Goal: Task Accomplishment & Management: Complete application form

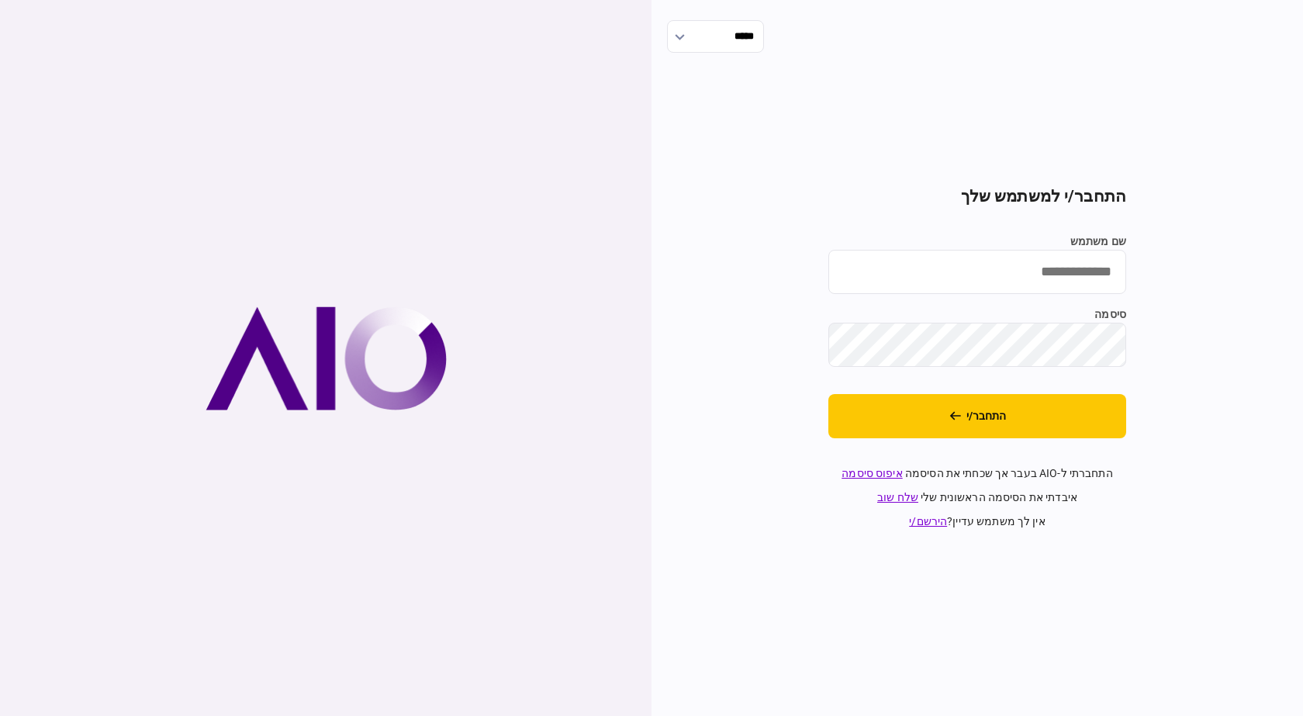
type input "**********"
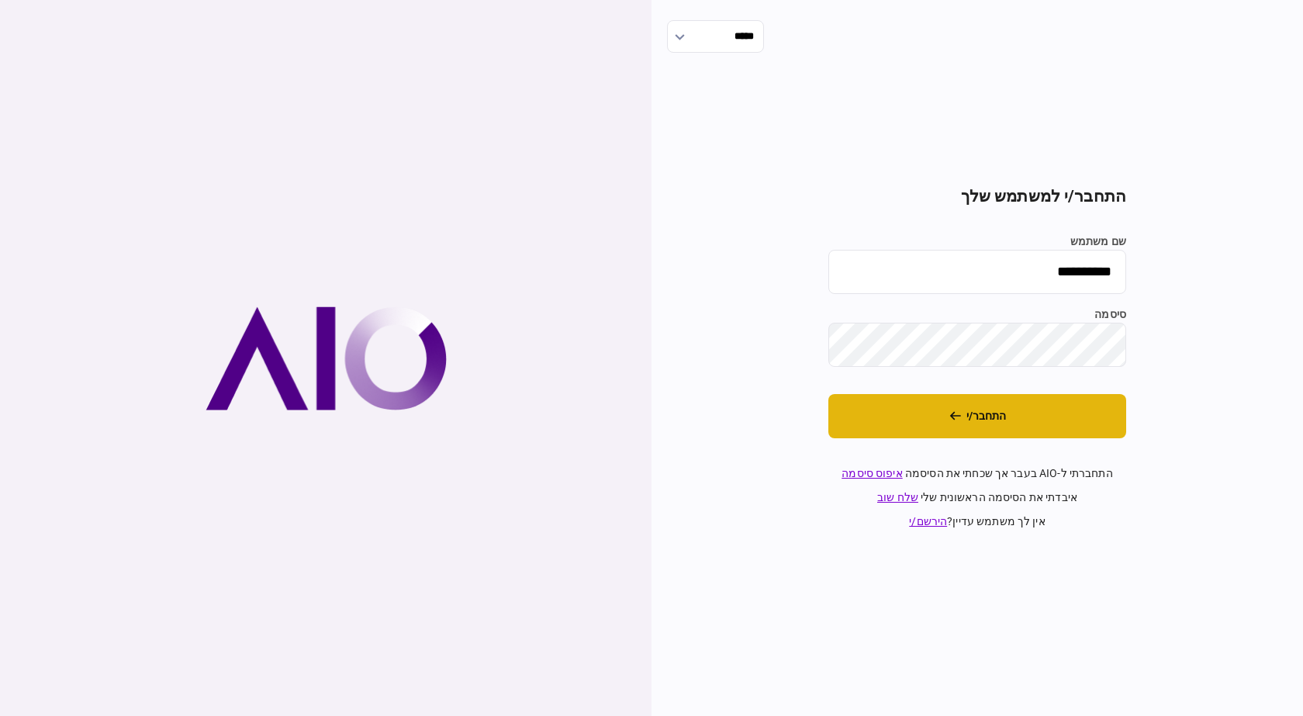
click at [967, 430] on button "התחבר/י" at bounding box center [977, 416] width 298 height 44
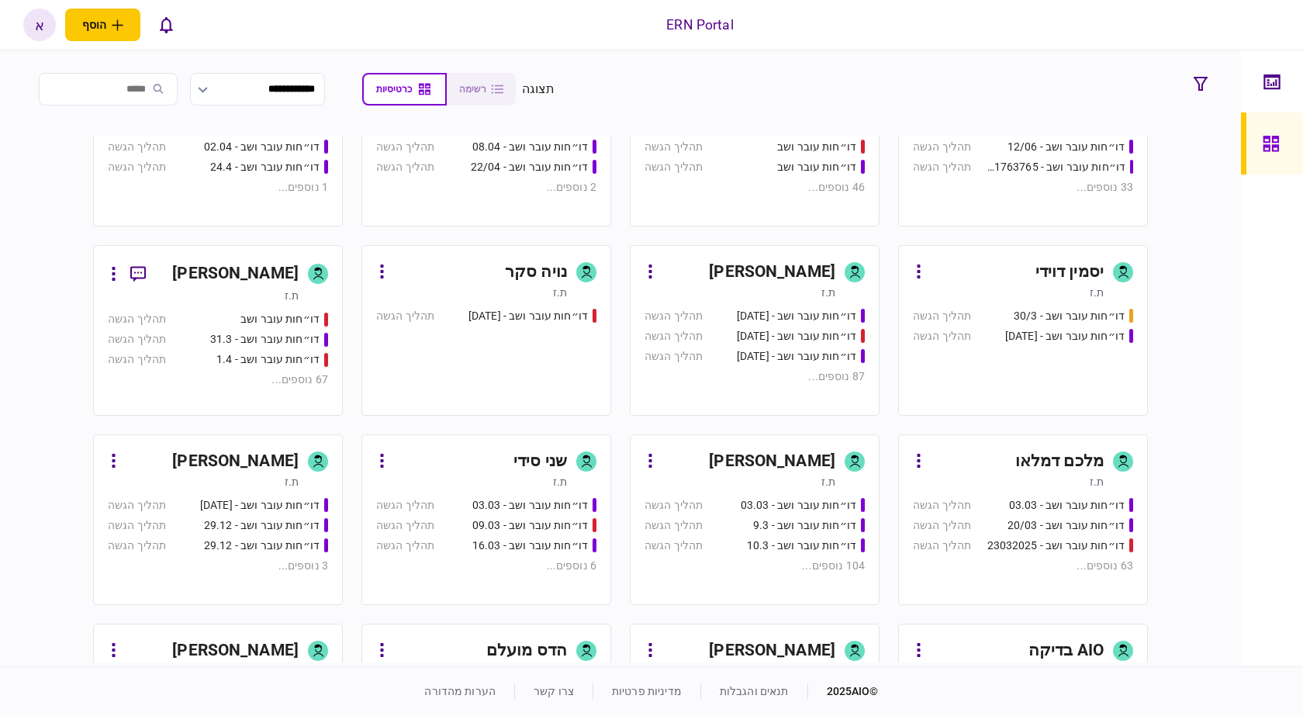
scroll to position [465, 0]
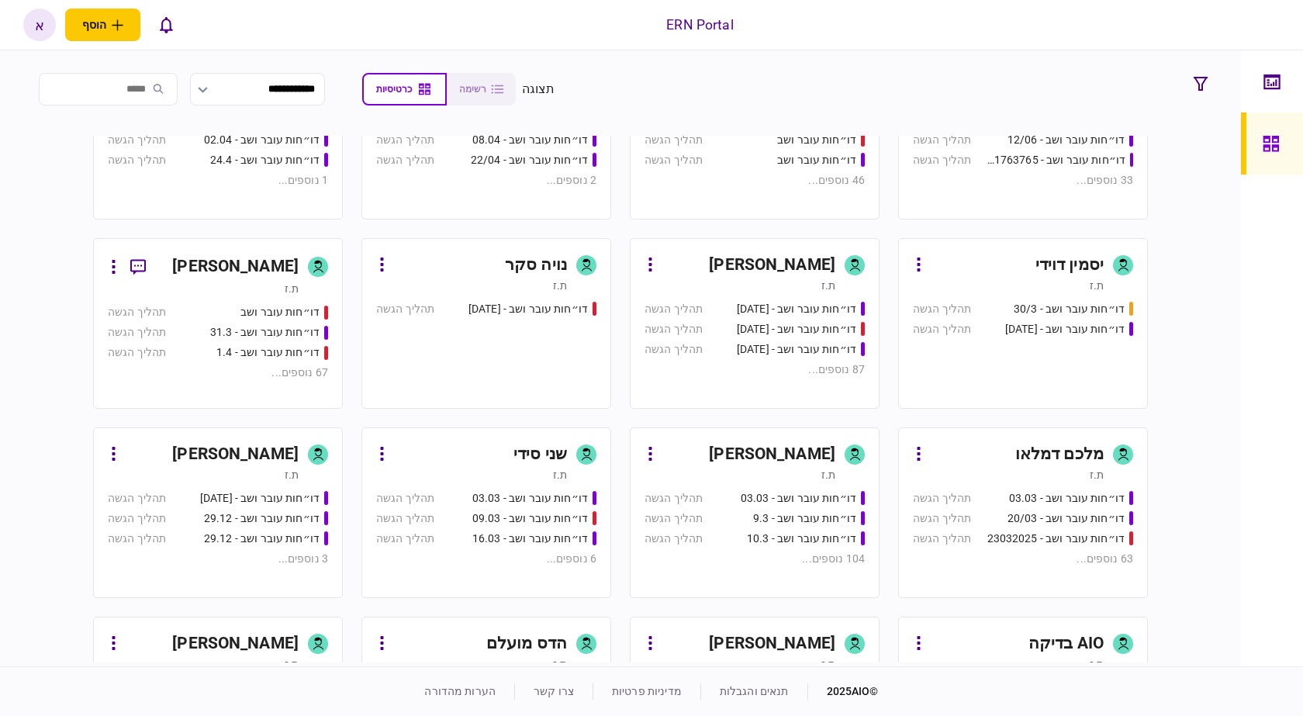
click at [783, 438] on link "איתמר שקד ת.ז דו״חות עובר ושב - 03.03 תהליך הגשה דו״חות עובר ושב - 9.3 תהליך הג…" at bounding box center [755, 512] width 250 height 171
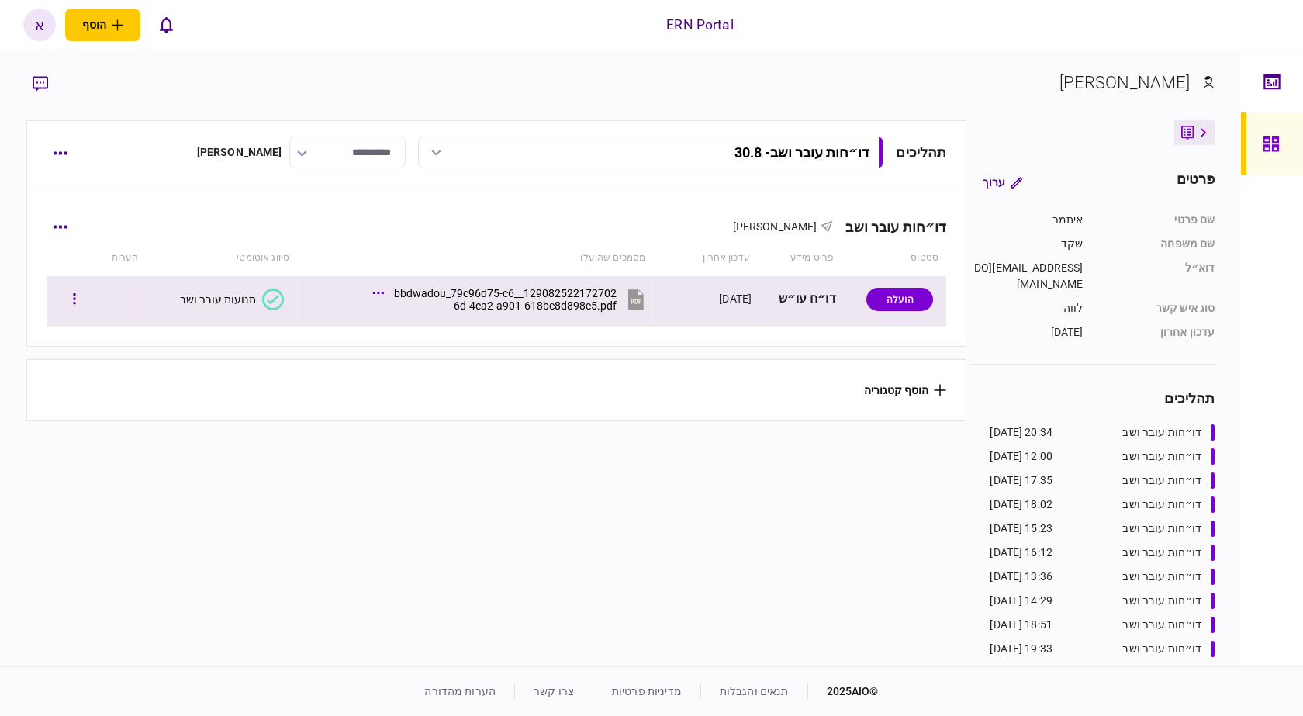
click at [70, 296] on div at bounding box center [70, 299] width 36 height 35
click at [81, 296] on button "button" at bounding box center [74, 299] width 28 height 28
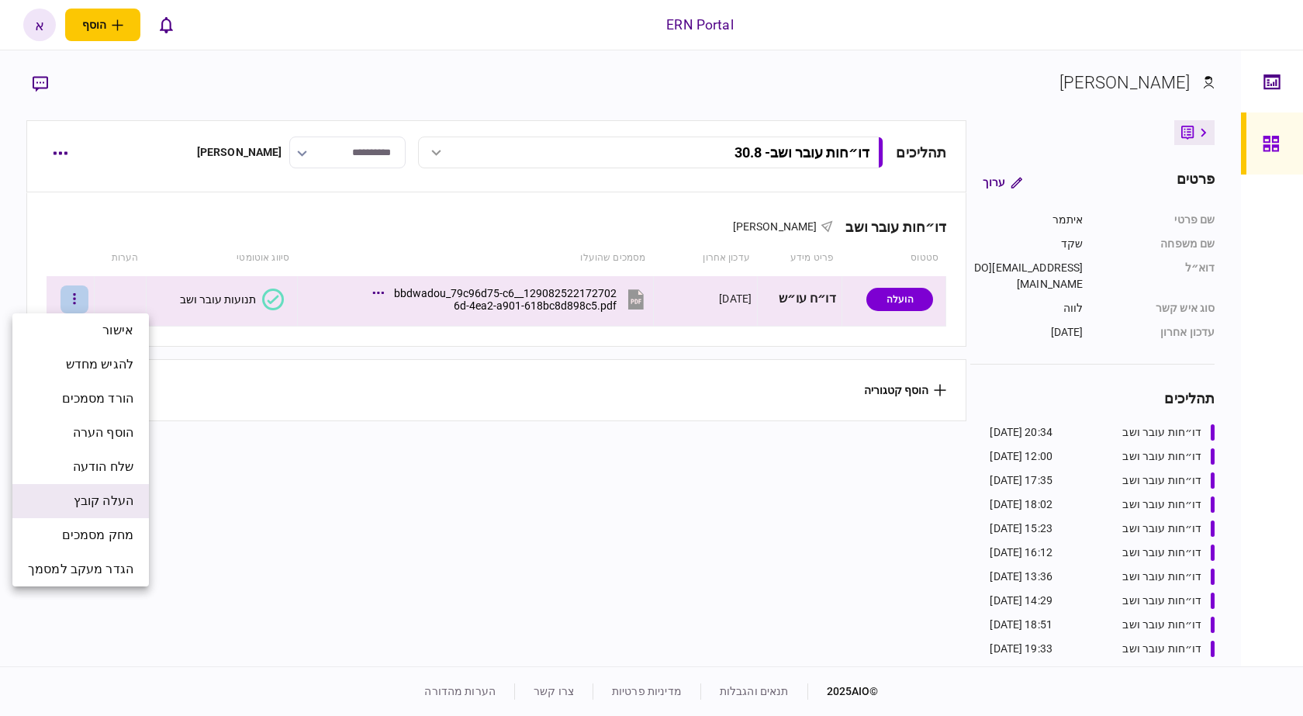
click at [102, 502] on span "העלה קובץ" at bounding box center [104, 501] width 60 height 19
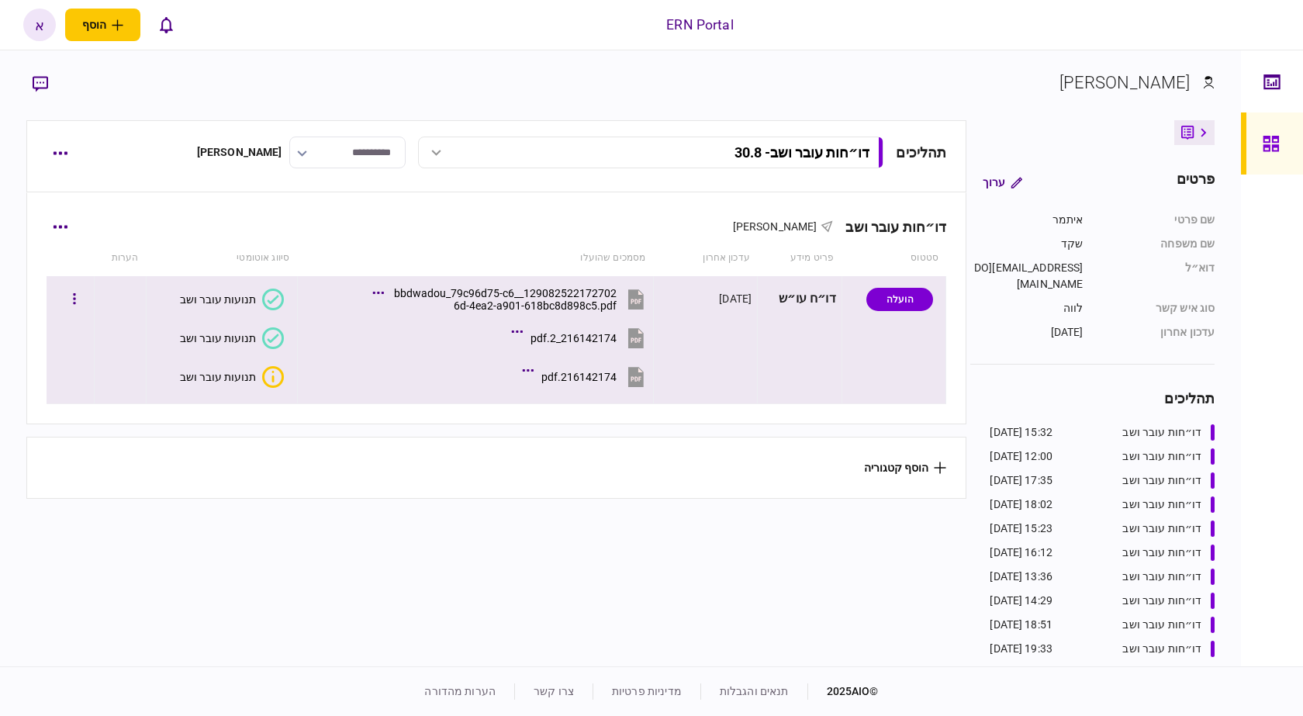
click at [213, 330] on button "תנועות עובר ושב" at bounding box center [232, 338] width 104 height 22
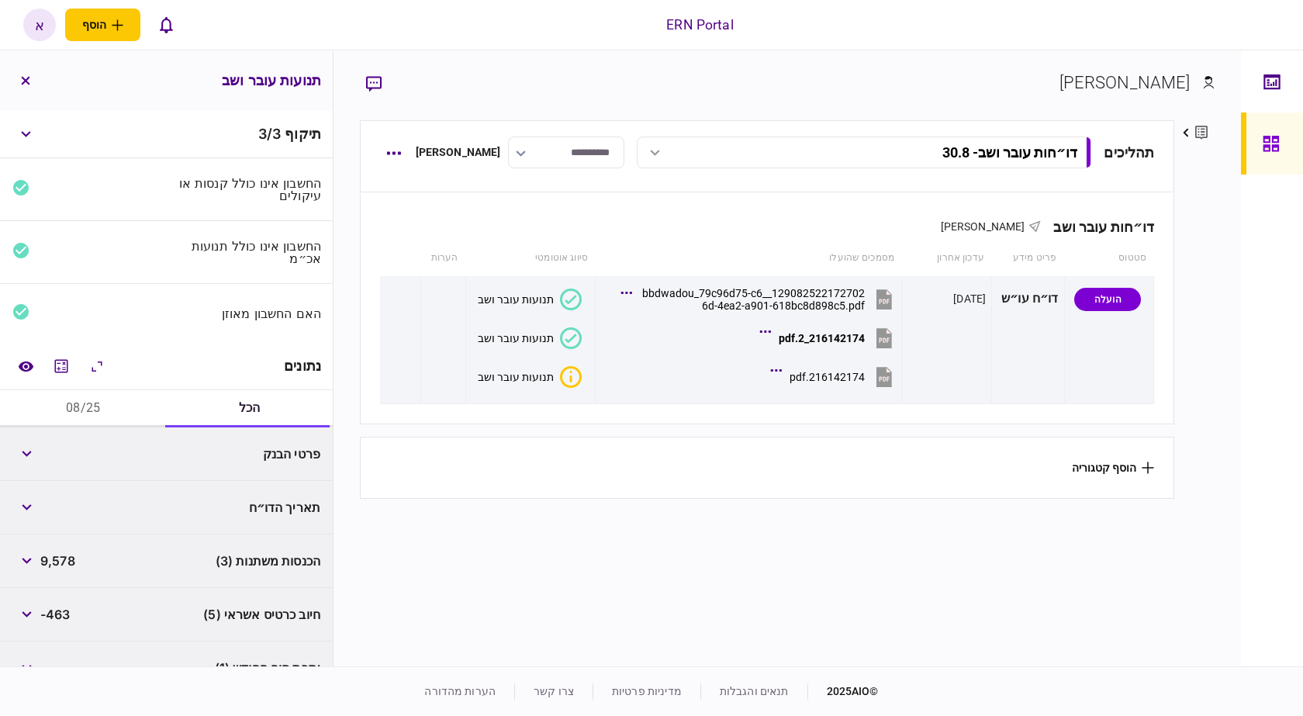
click at [113, 392] on button "08/25" at bounding box center [83, 408] width 167 height 37
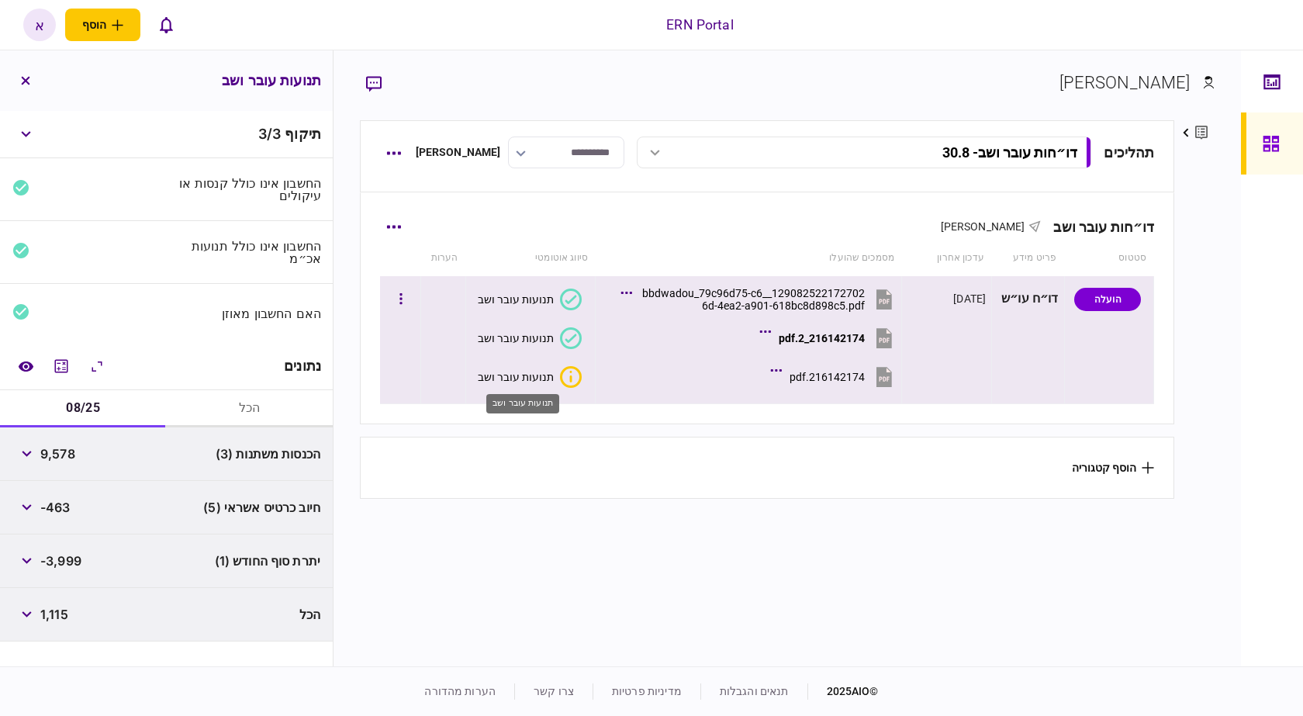
click at [512, 380] on div "תנועות עובר ושב" at bounding box center [516, 377] width 76 height 12
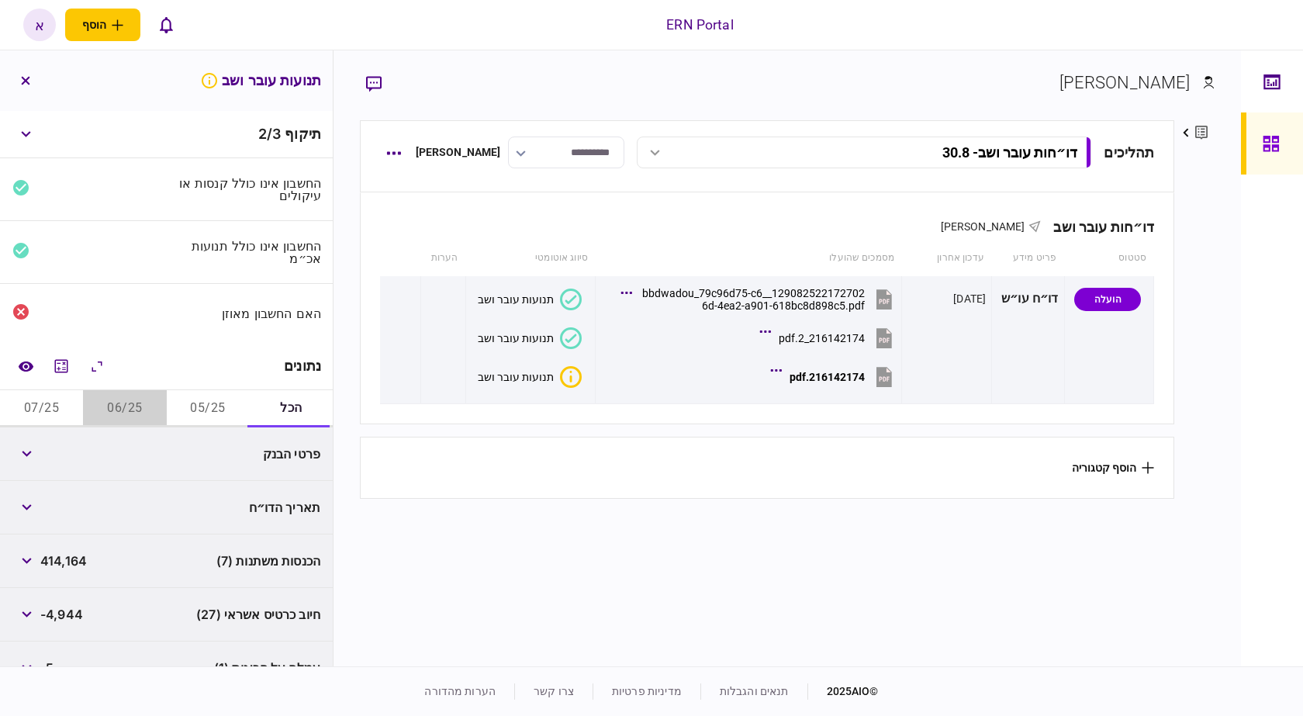
click at [148, 396] on button "06/25" at bounding box center [124, 408] width 83 height 37
click at [27, 455] on icon "button" at bounding box center [27, 454] width 10 height 6
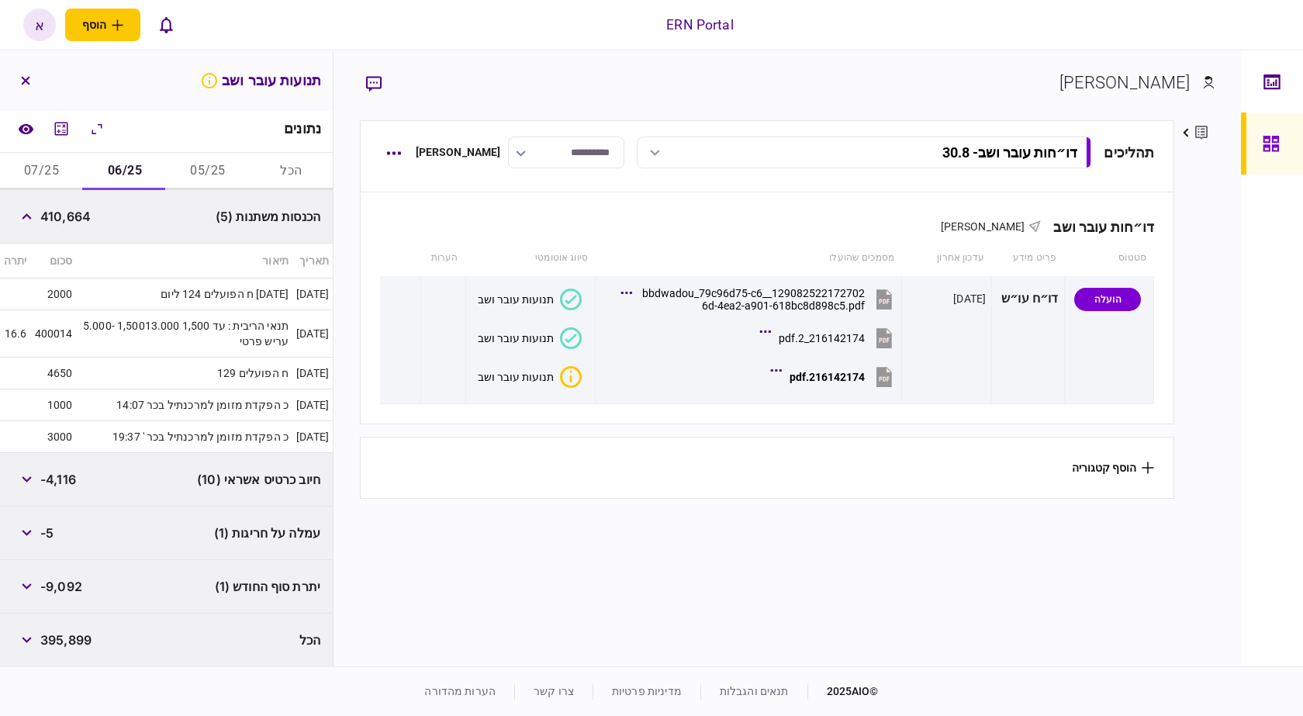
scroll to position [238, 0]
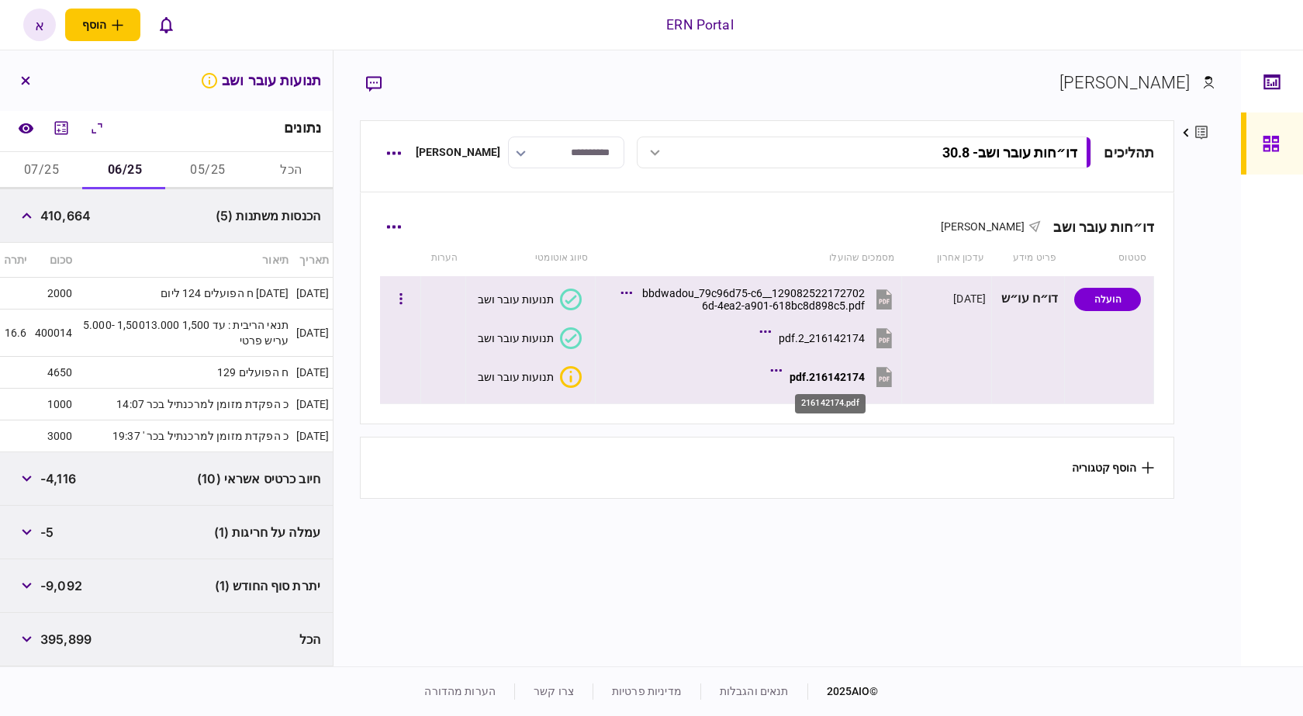
click at [818, 381] on div "216142174.pdf" at bounding box center [827, 377] width 75 height 12
click at [850, 385] on button "216142174.pdf" at bounding box center [835, 376] width 122 height 35
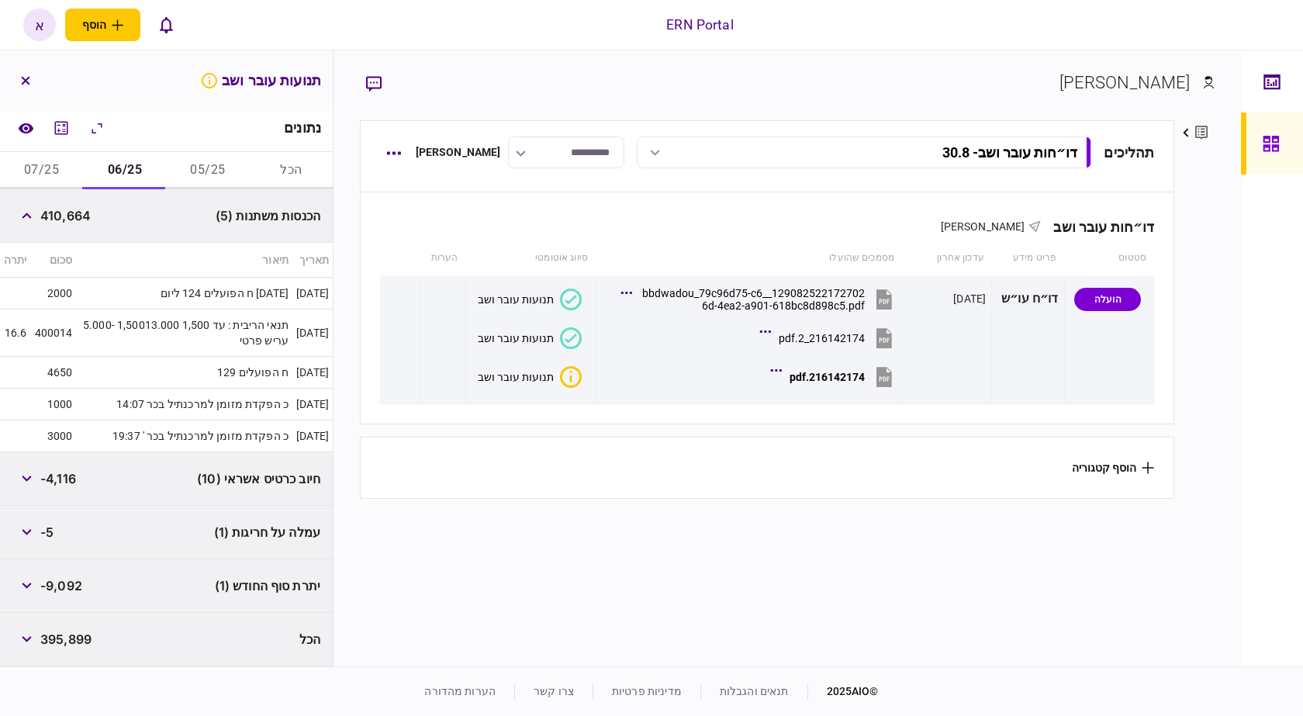
click at [54, 171] on button "07/25" at bounding box center [41, 170] width 83 height 37
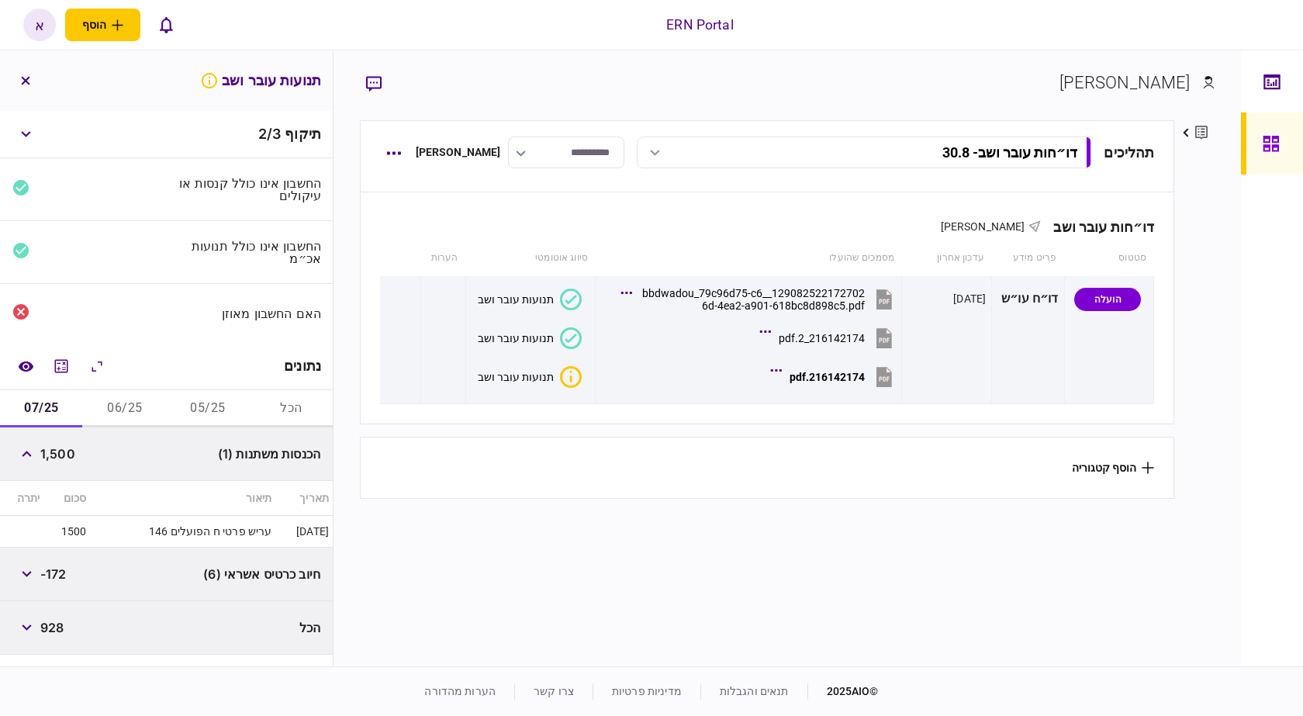
scroll to position [0, 0]
